Goal: Find specific page/section

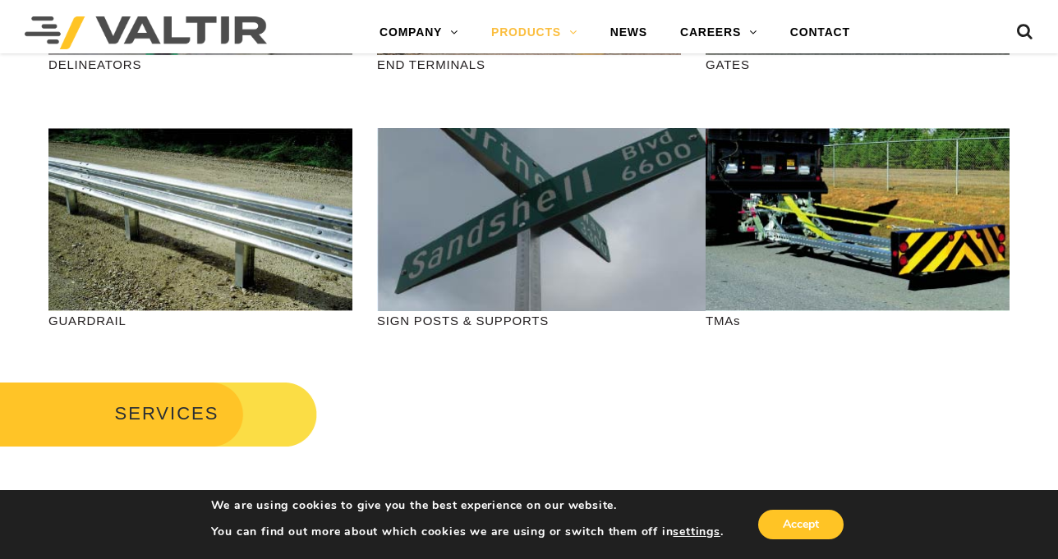
scroll to position [575, 0]
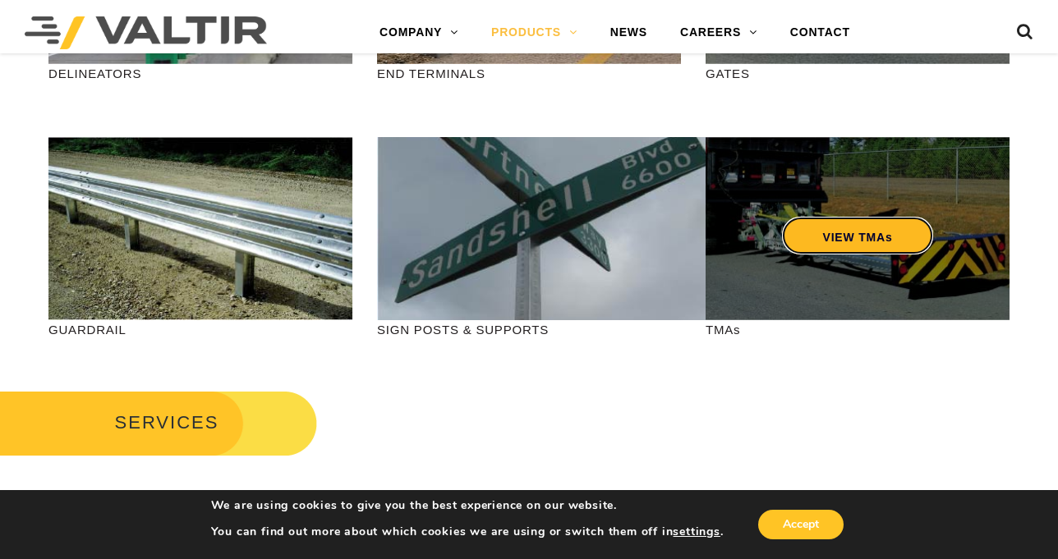
click at [839, 231] on link "VIEW TMAs" at bounding box center [858, 236] width 152 height 38
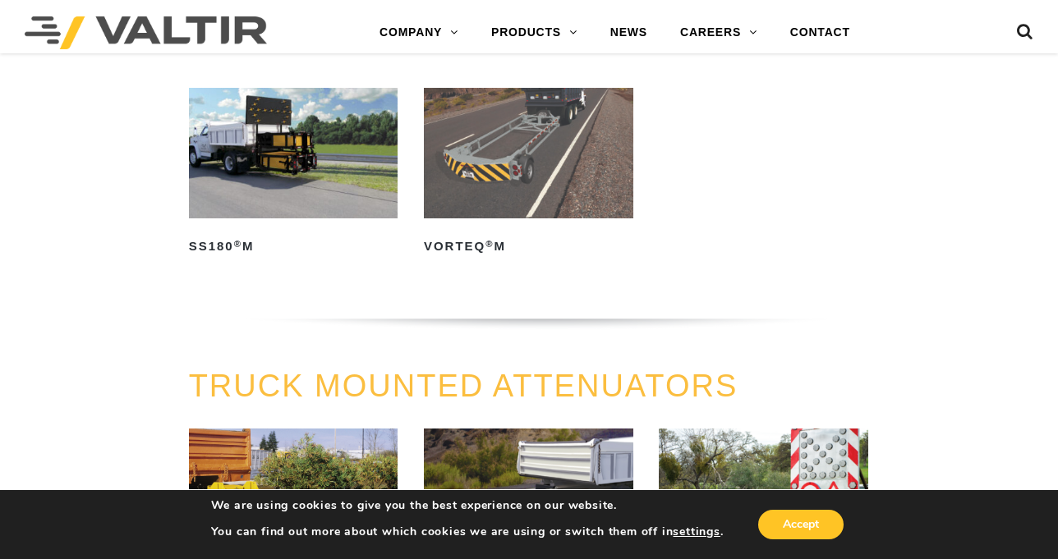
scroll to position [411, 0]
click at [551, 180] on img at bounding box center [528, 152] width 209 height 131
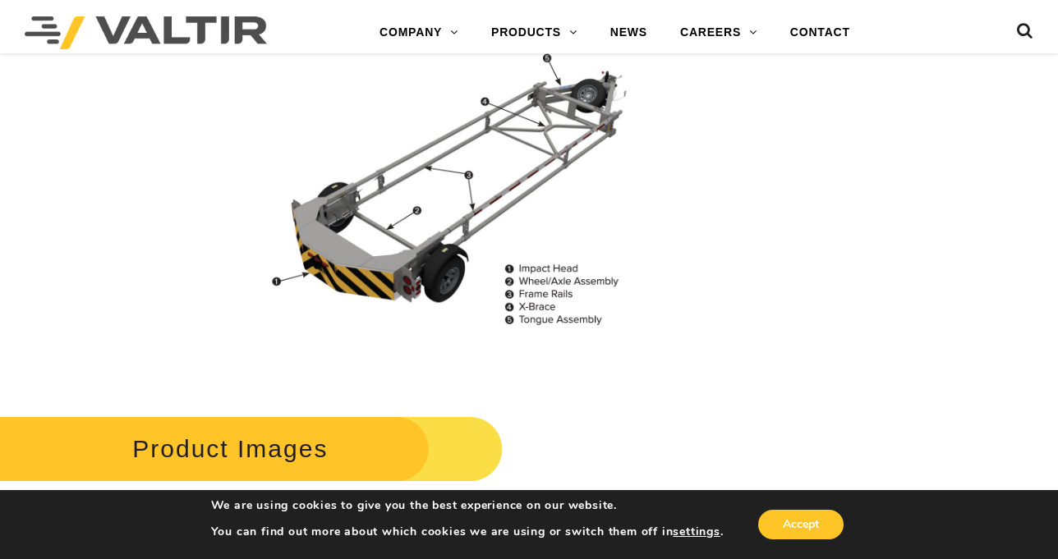
scroll to position [1560, 0]
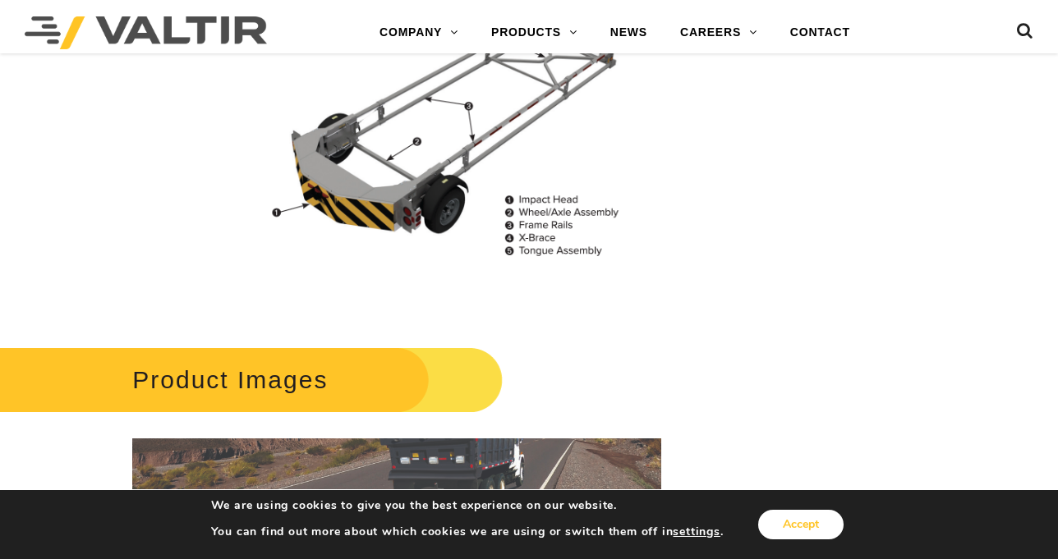
click at [810, 521] on button "Accept" at bounding box center [800, 525] width 85 height 30
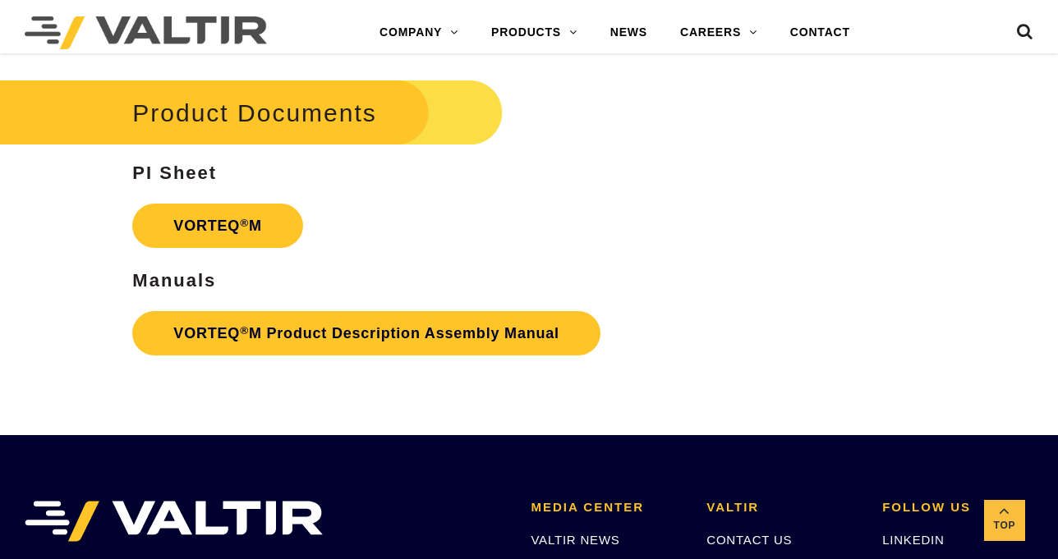
scroll to position [3039, 0]
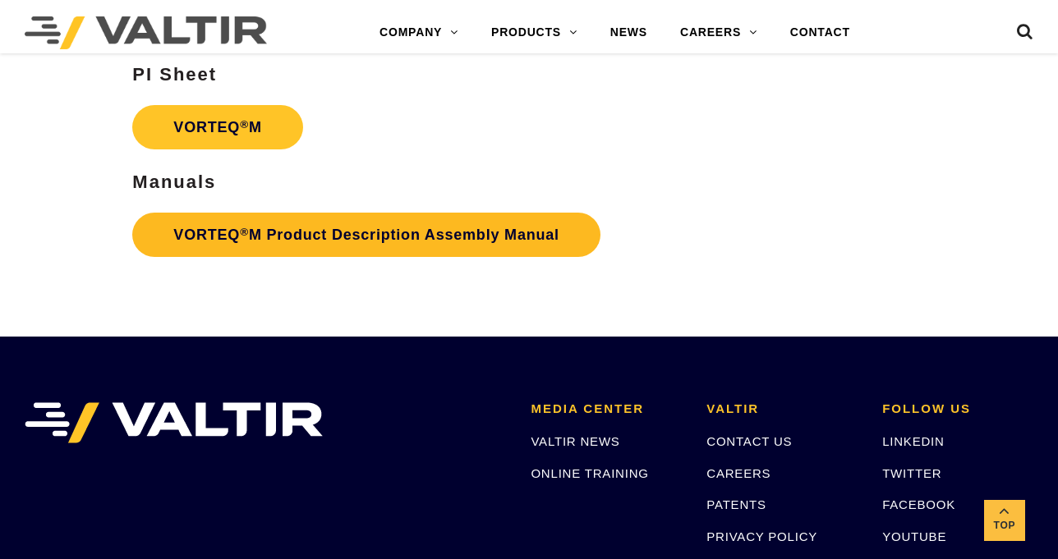
click at [330, 237] on link "VORTEQ ® M Product Description Assembly Manual" at bounding box center [366, 235] width 468 height 44
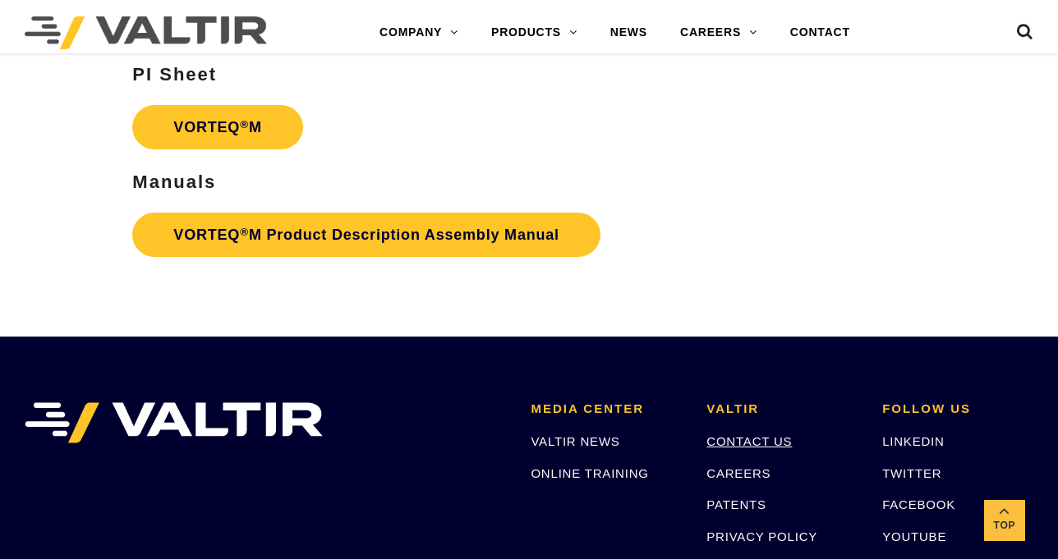
click at [766, 436] on link "CONTACT US" at bounding box center [748, 441] width 85 height 14
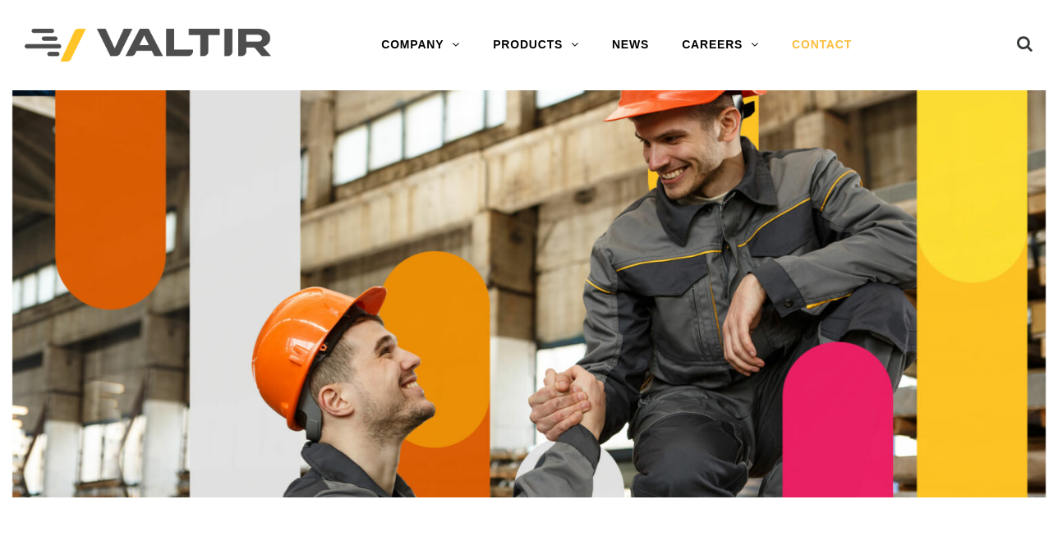
click at [844, 39] on link "CONTACT" at bounding box center [821, 45] width 93 height 33
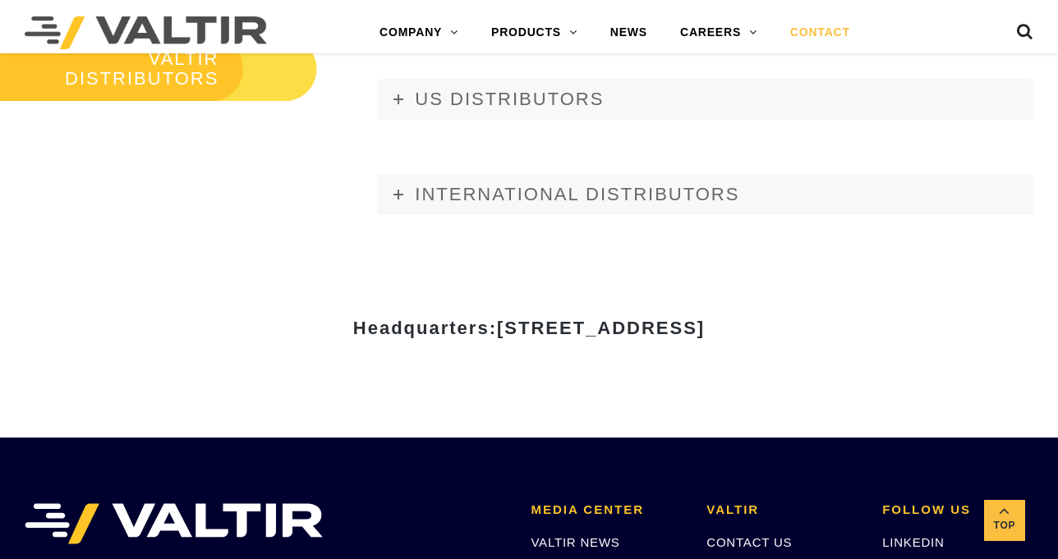
scroll to position [1807, 0]
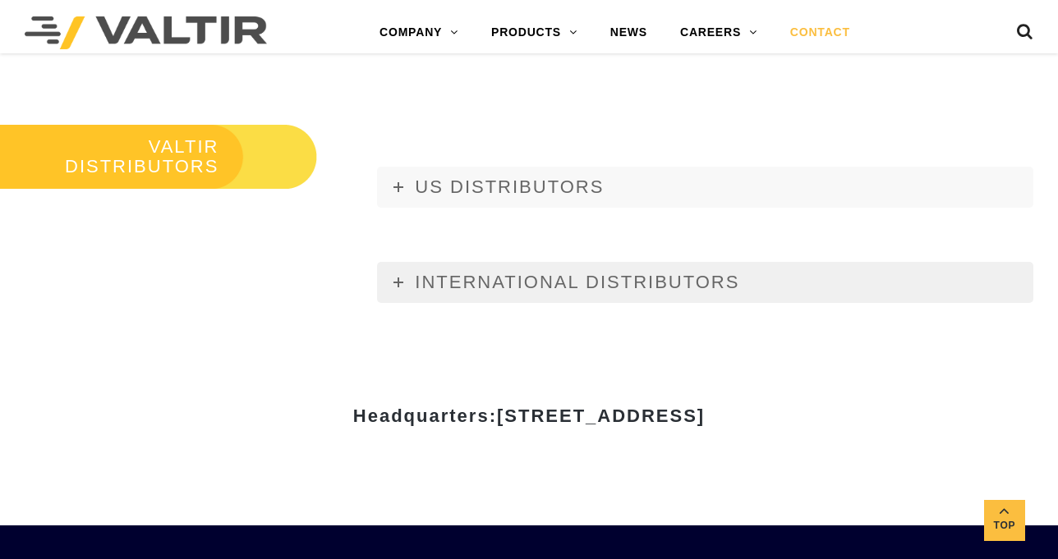
click at [601, 287] on span "INTERNATIONAL DISTRIBUTORS" at bounding box center [577, 282] width 324 height 21
